Goal: Information Seeking & Learning: Learn about a topic

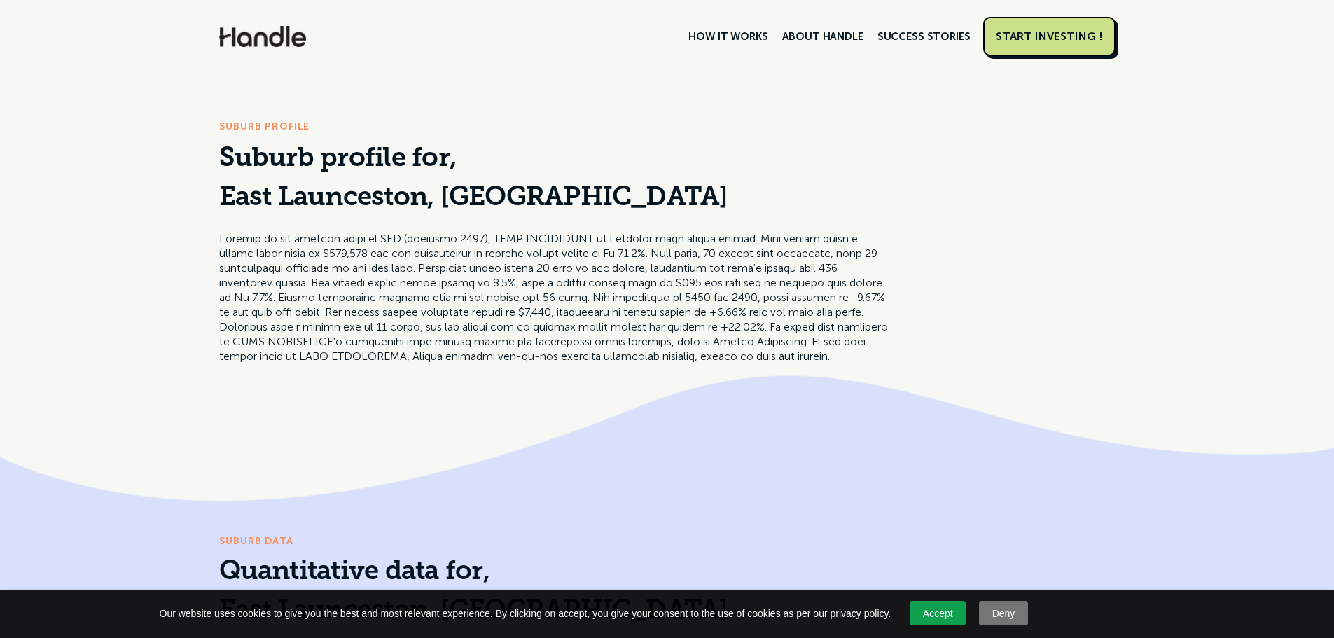
click at [770, 34] on link "HOW IT WORKS" at bounding box center [728, 37] width 93 height 24
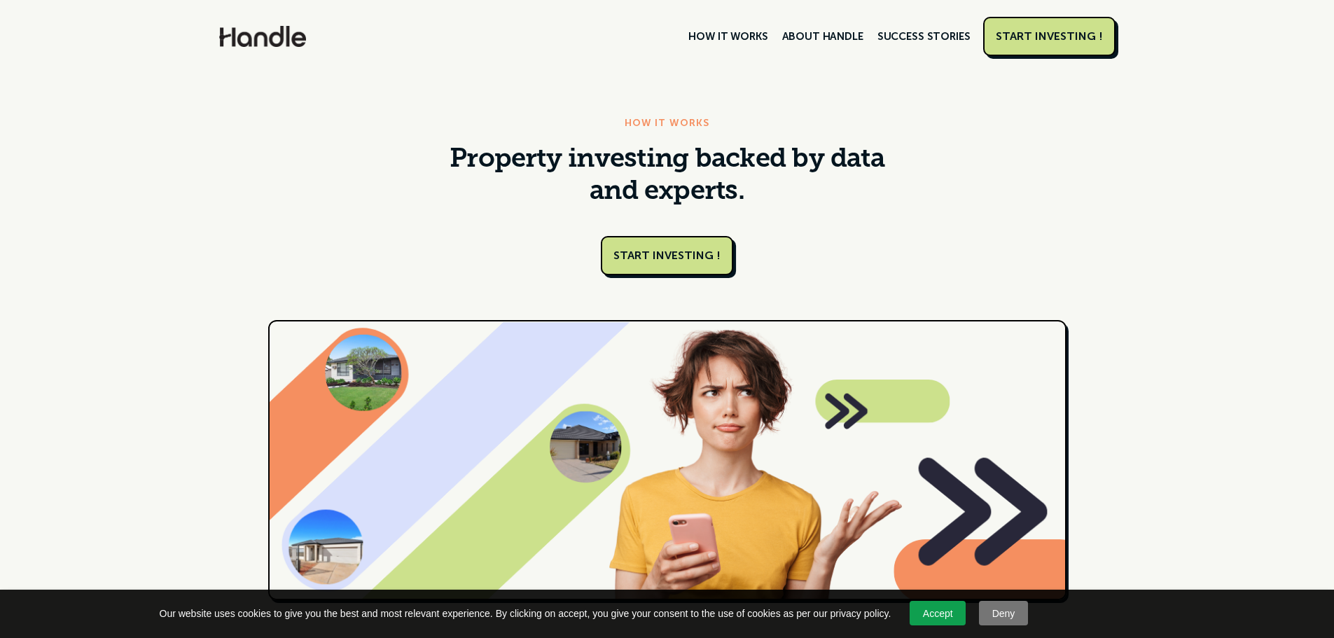
click at [708, 252] on link "START INVESTING !" at bounding box center [667, 255] width 132 height 39
click at [817, 32] on link "ABOUT HANDLE" at bounding box center [822, 37] width 95 height 24
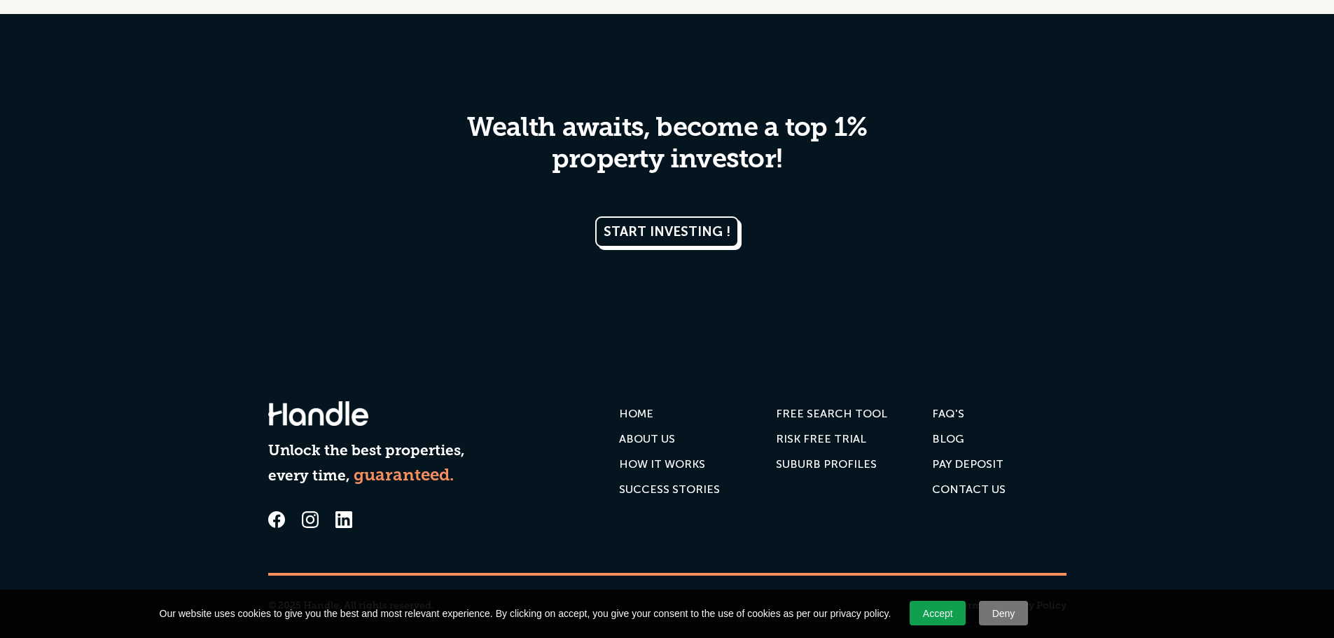
scroll to position [2903, 0]
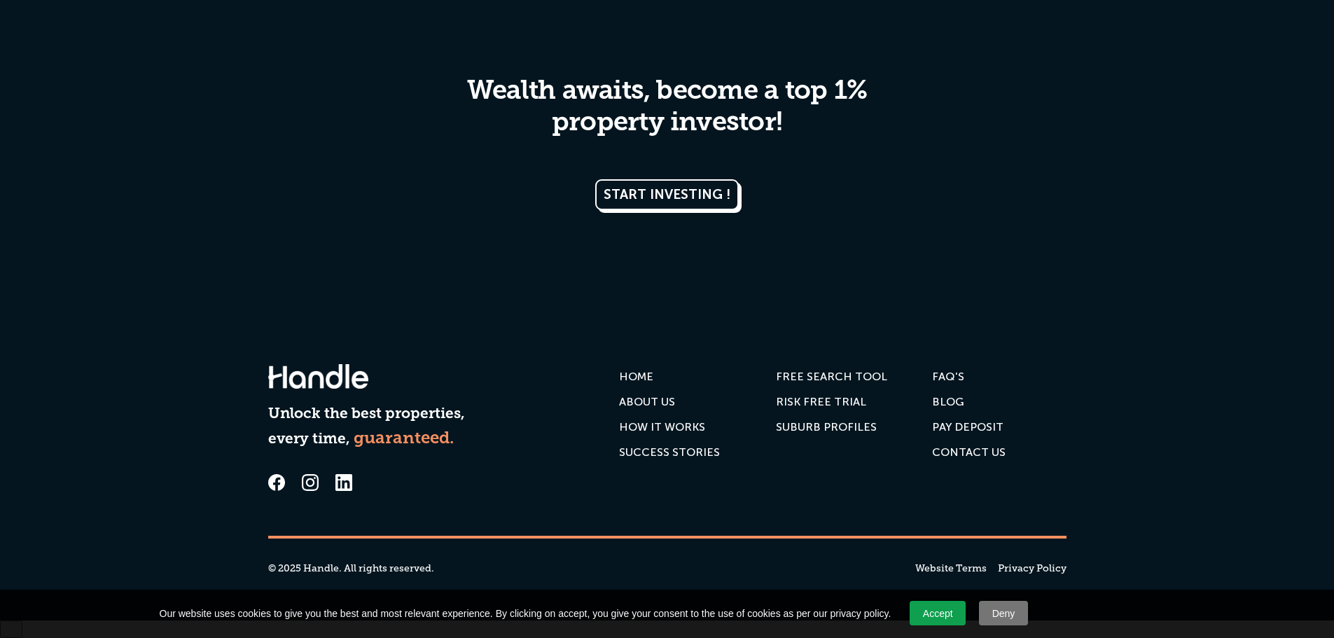
click at [666, 434] on div "HOW IT WORKS" at bounding box center [662, 427] width 86 height 14
click at [839, 434] on div "SUBURB PROFILES" at bounding box center [826, 427] width 101 height 14
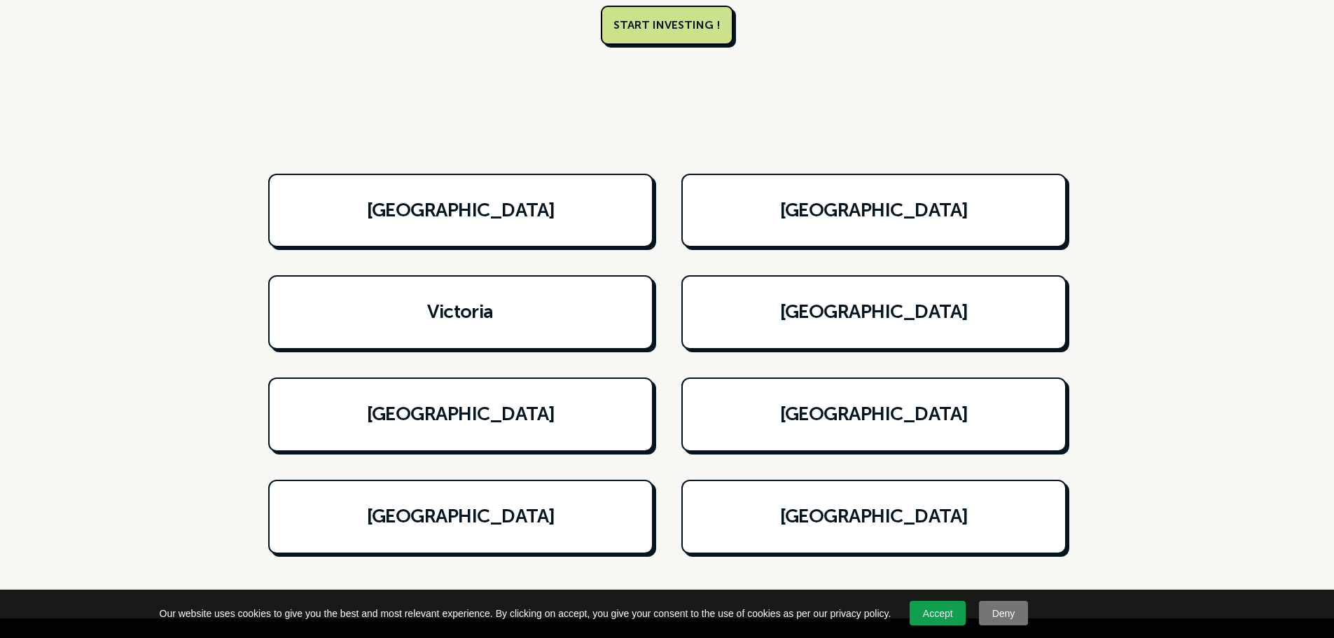
scroll to position [280, 0]
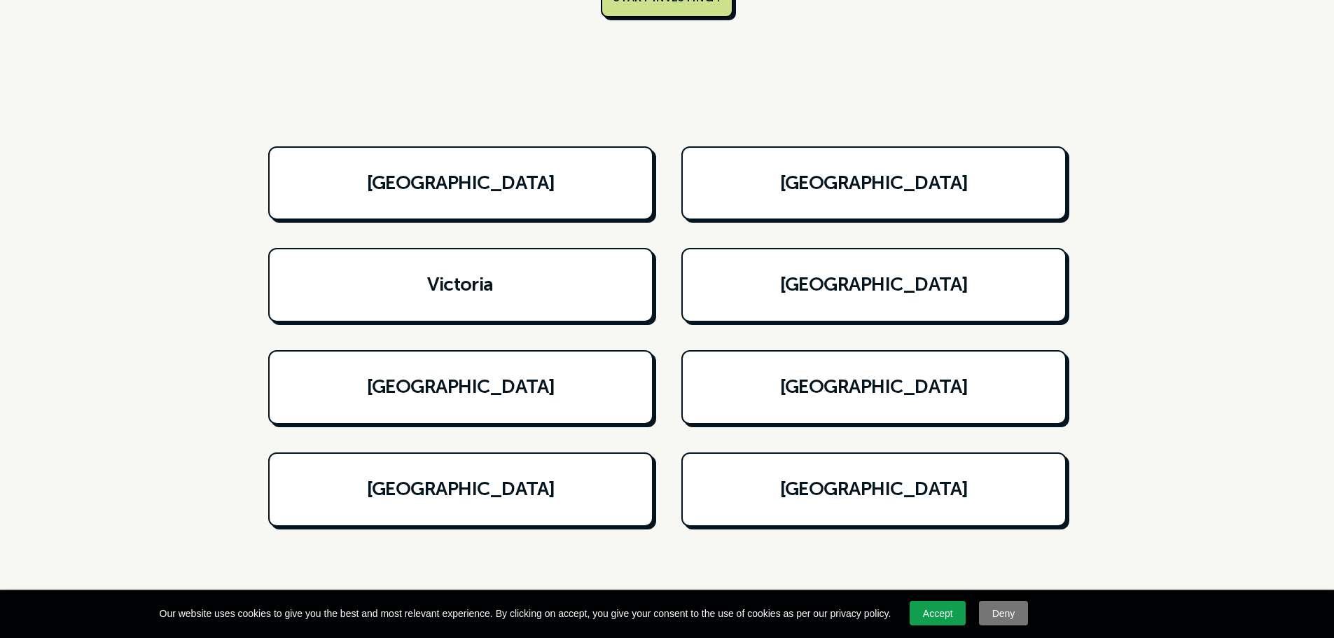
click at [550, 394] on link "[GEOGRAPHIC_DATA]" at bounding box center [461, 387] width 338 height 27
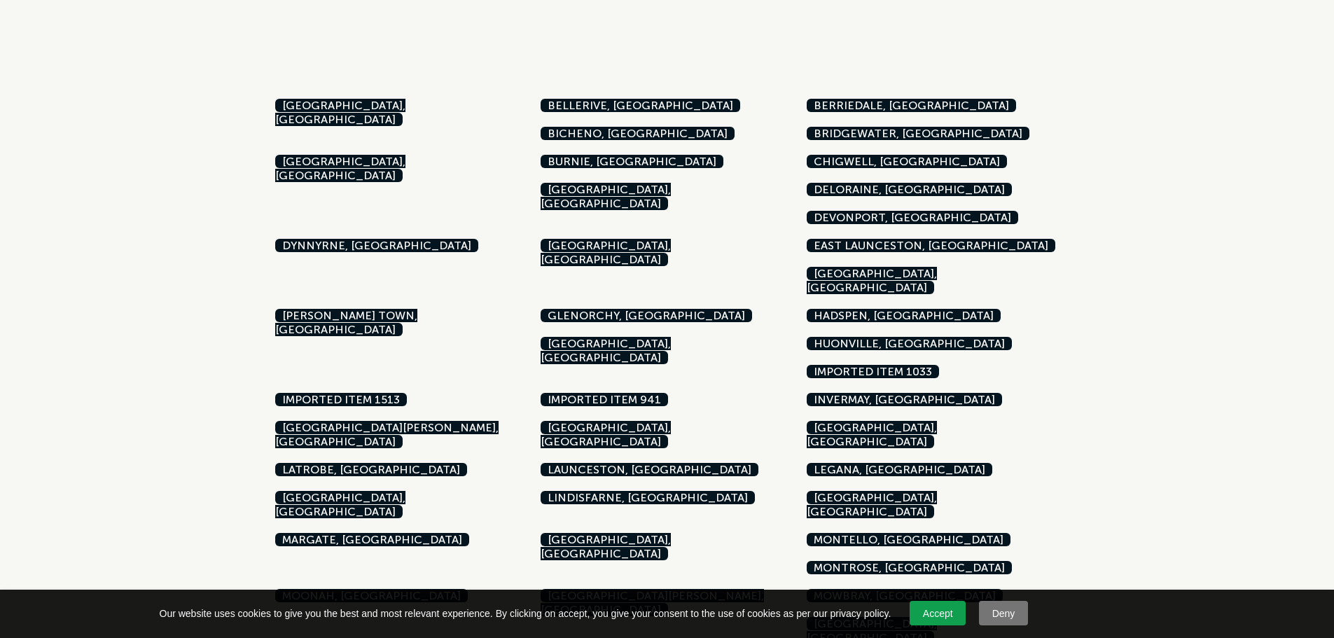
scroll to position [420, 0]
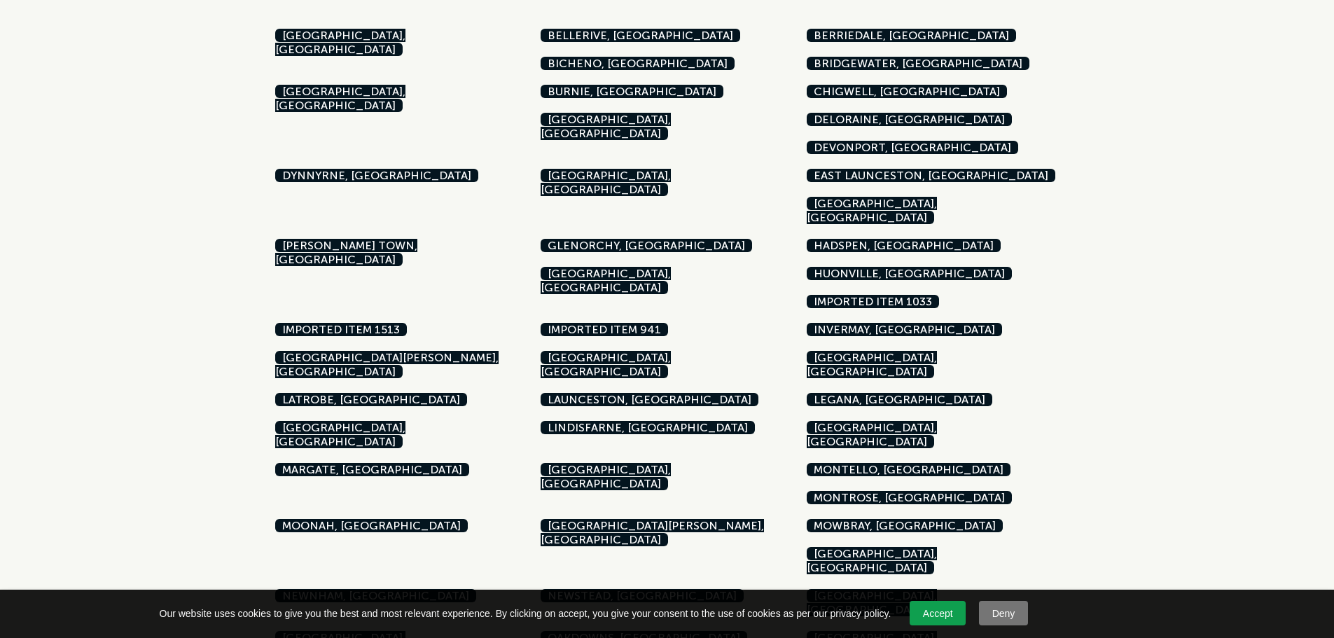
click at [476, 589] on link "Newnham, [GEOGRAPHIC_DATA]" at bounding box center [375, 595] width 201 height 13
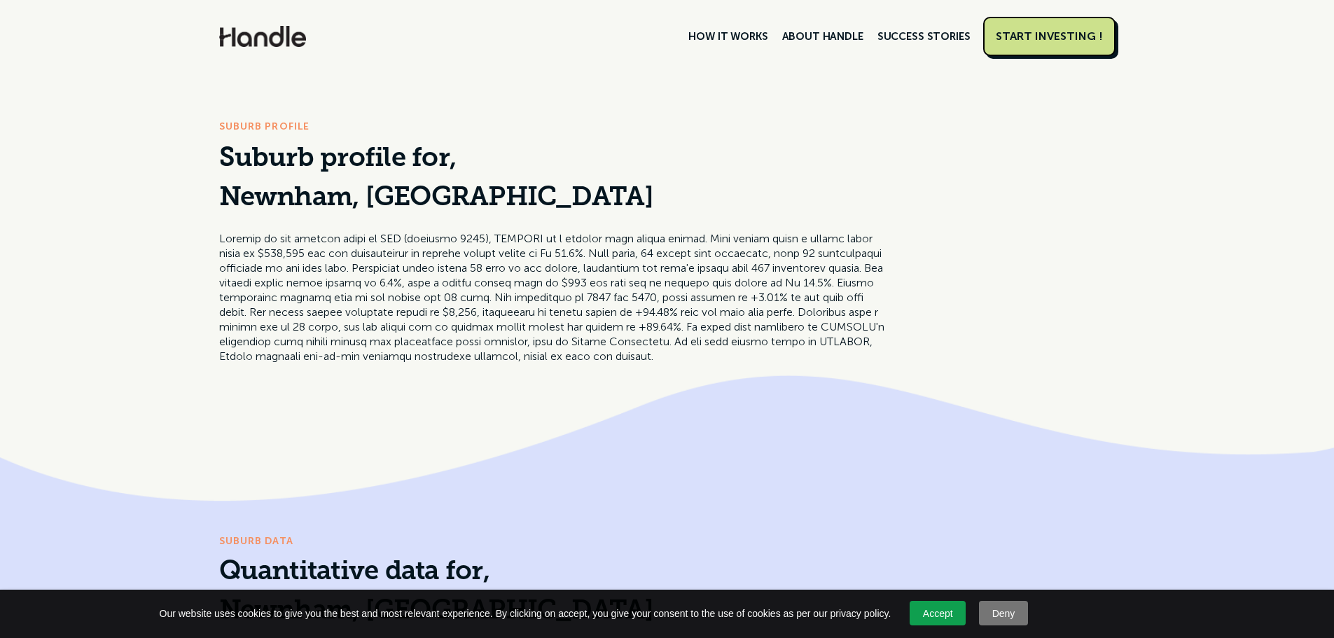
click at [904, 41] on link "SUCCESS STORIES" at bounding box center [924, 37] width 107 height 24
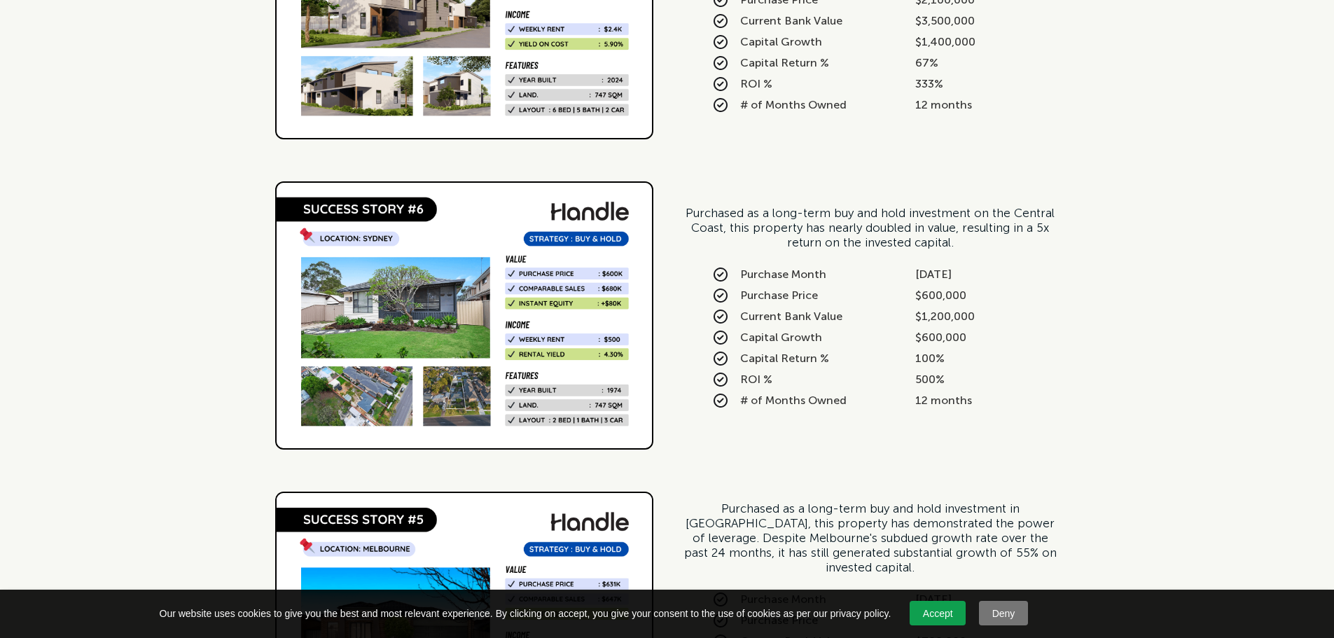
scroll to position [5044, 0]
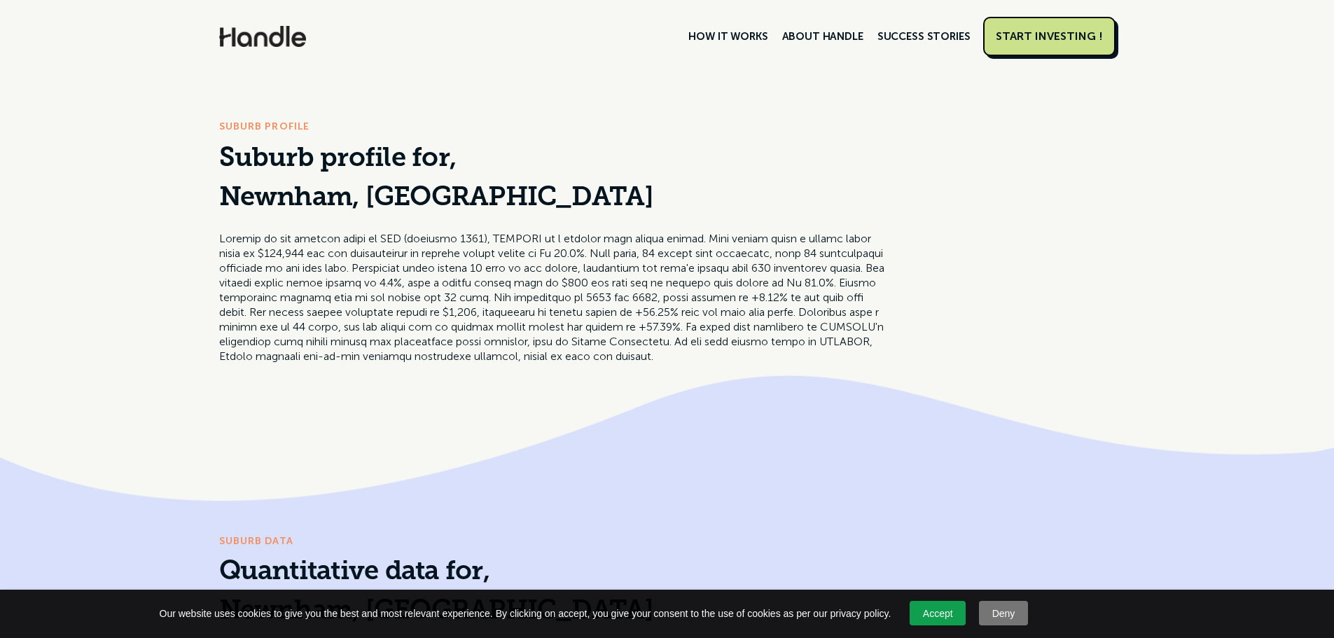
click at [925, 36] on link "SUCCESS STORIES" at bounding box center [924, 37] width 107 height 24
